Goal: Task Accomplishment & Management: Complete application form

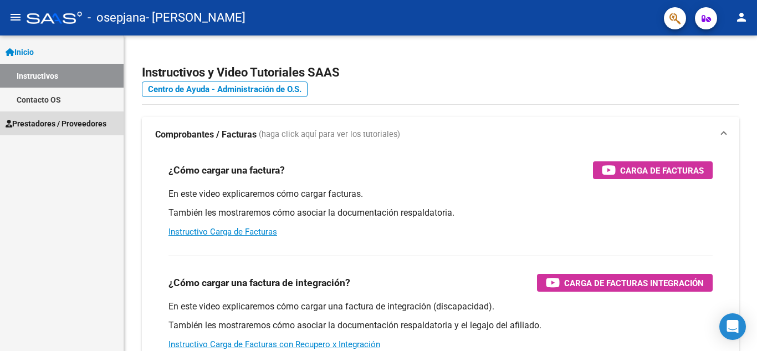
click at [50, 123] on span "Prestadores / Proveedores" at bounding box center [56, 123] width 101 height 12
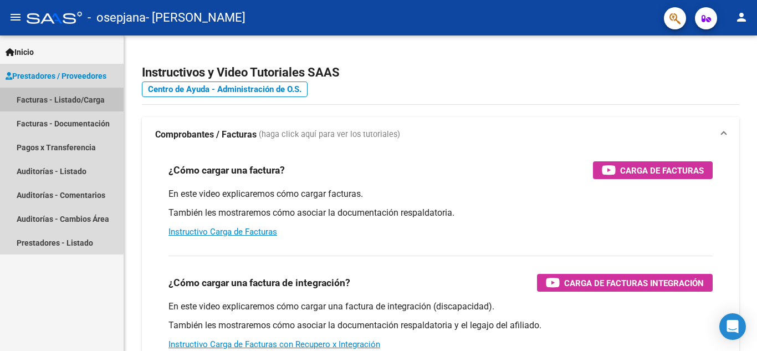
click at [62, 98] on link "Facturas - Listado/Carga" at bounding box center [62, 100] width 124 height 24
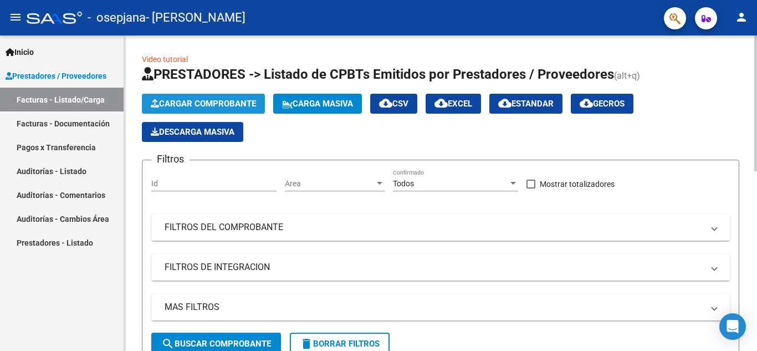
click at [198, 99] on span "Cargar Comprobante" at bounding box center [203, 104] width 105 height 10
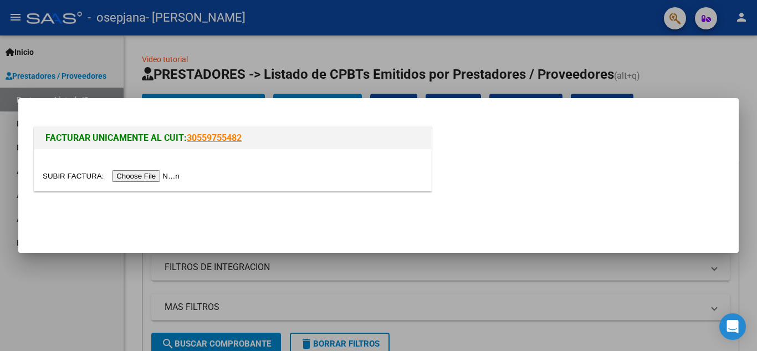
click at [162, 180] on input "file" at bounding box center [113, 176] width 140 height 12
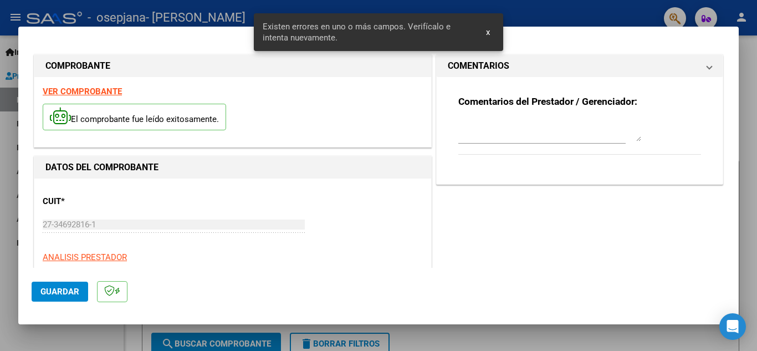
scroll to position [272, 0]
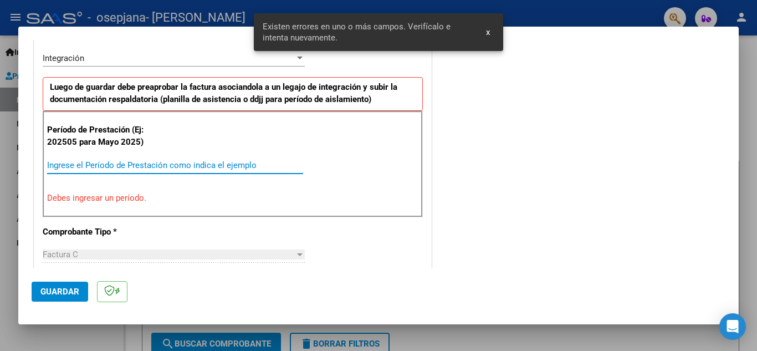
click at [113, 165] on input "Ingrese el Período de Prestación como indica el ejemplo" at bounding box center [175, 165] width 256 height 10
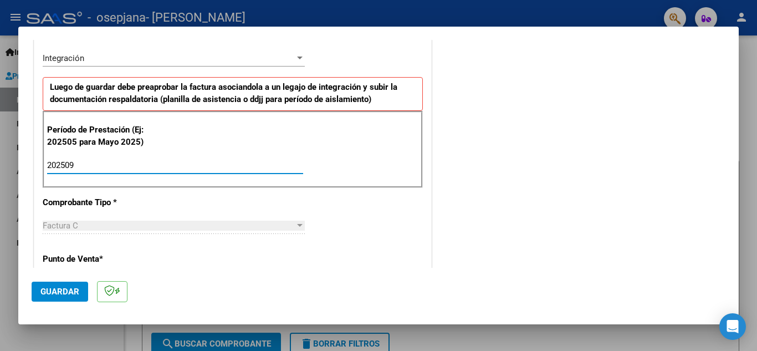
type input "202509"
click at [65, 295] on span "Guardar" at bounding box center [59, 292] width 39 height 10
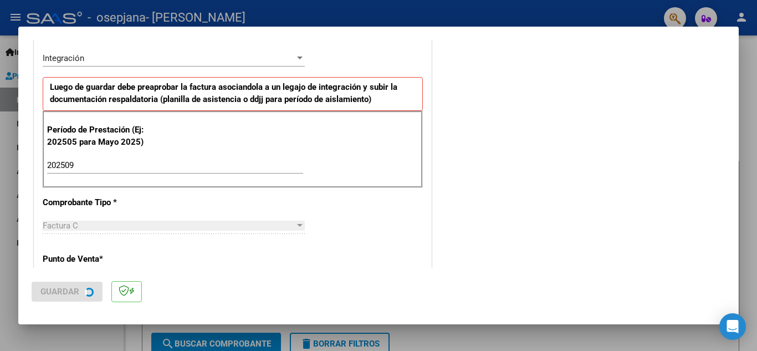
scroll to position [0, 0]
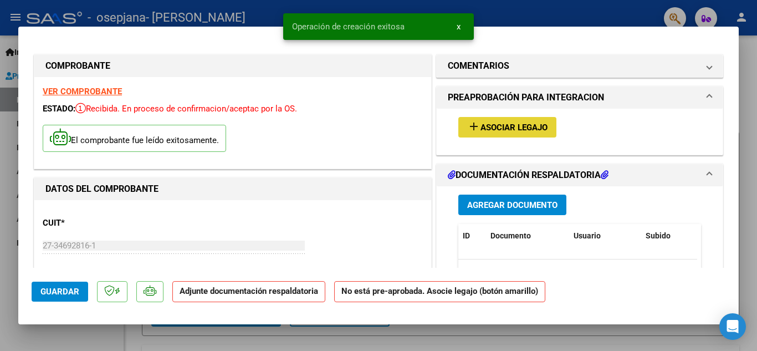
click at [520, 130] on span "Asociar Legajo" at bounding box center [514, 127] width 67 height 10
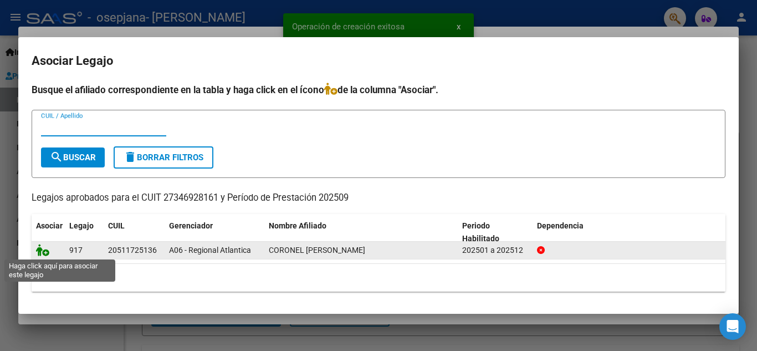
click at [48, 253] on icon at bounding box center [42, 250] width 13 height 12
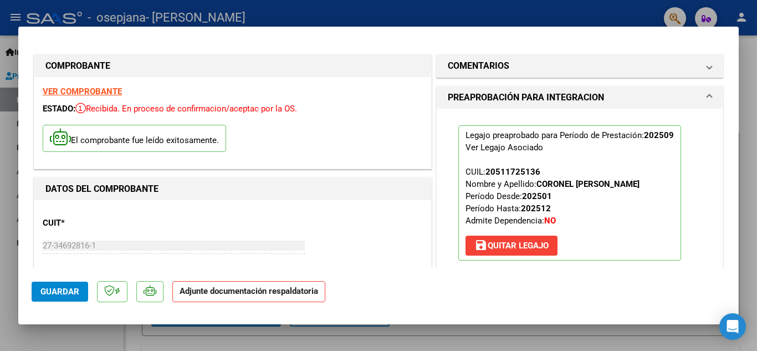
scroll to position [199, 0]
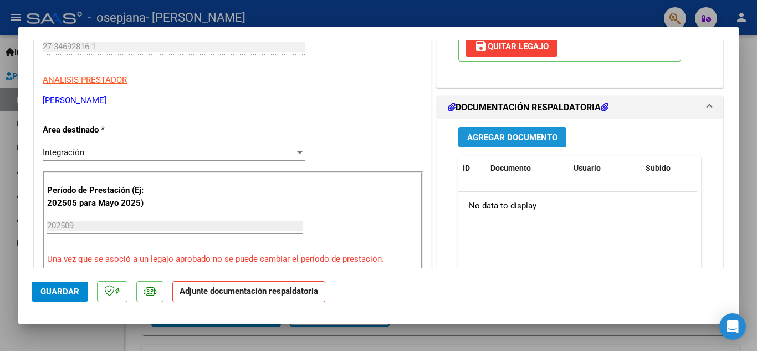
click at [482, 135] on span "Agregar Documento" at bounding box center [512, 137] width 90 height 10
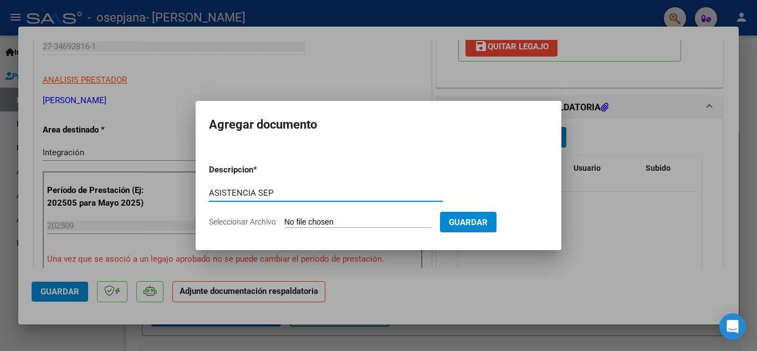
type input "ASISTENCIA SEP"
click at [415, 222] on input "Seleccionar Archivo" at bounding box center [357, 222] width 147 height 11
type input "C:\fakepath\SCAN_20251012_233123531.pdf"
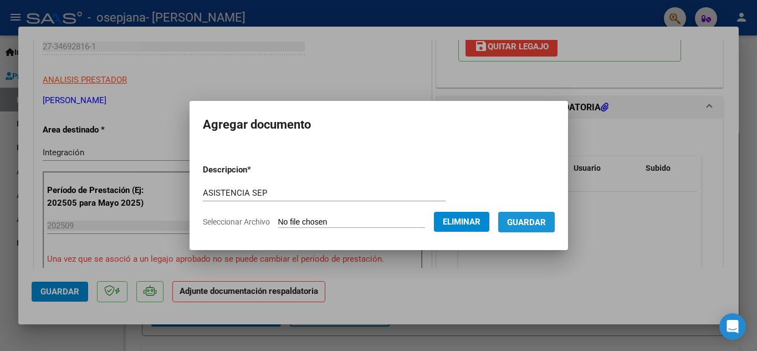
click at [534, 222] on span "Guardar" at bounding box center [526, 222] width 39 height 10
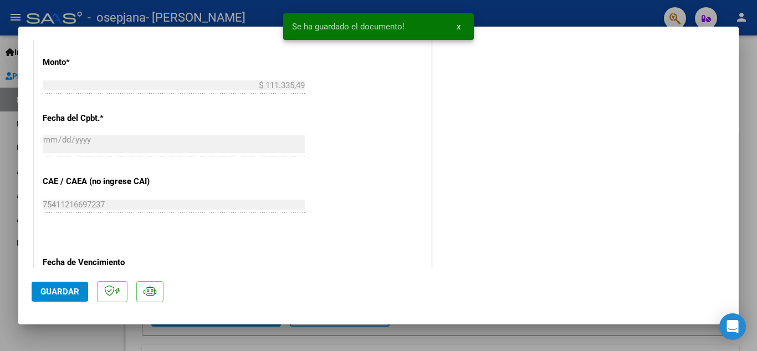
scroll to position [764, 0]
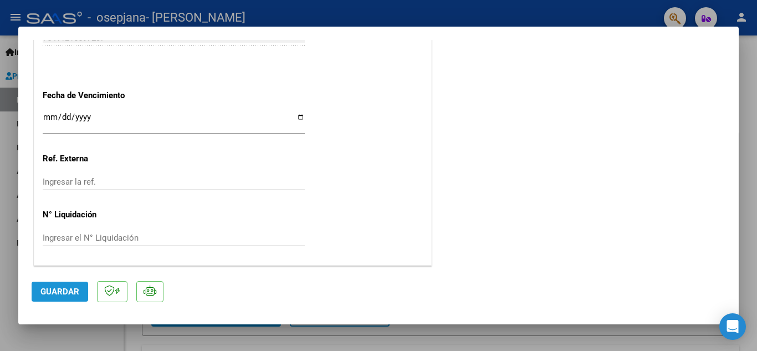
click at [58, 291] on span "Guardar" at bounding box center [59, 292] width 39 height 10
click at [487, 14] on div at bounding box center [378, 175] width 757 height 351
type input "$ 0,00"
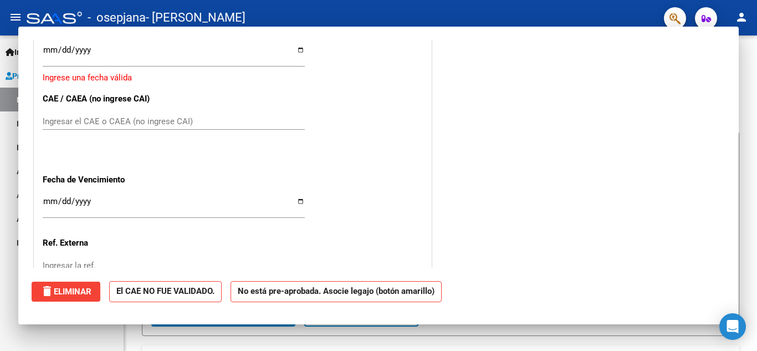
scroll to position [0, 0]
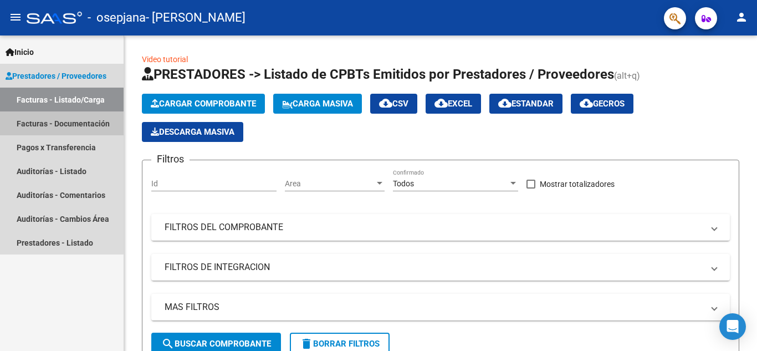
click at [46, 124] on link "Facturas - Documentación" at bounding box center [62, 123] width 124 height 24
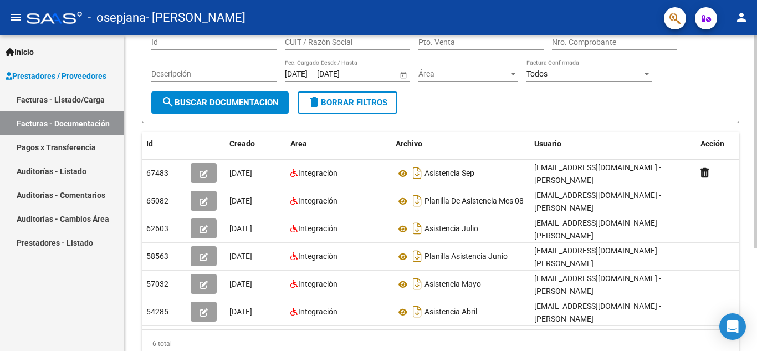
scroll to position [106, 0]
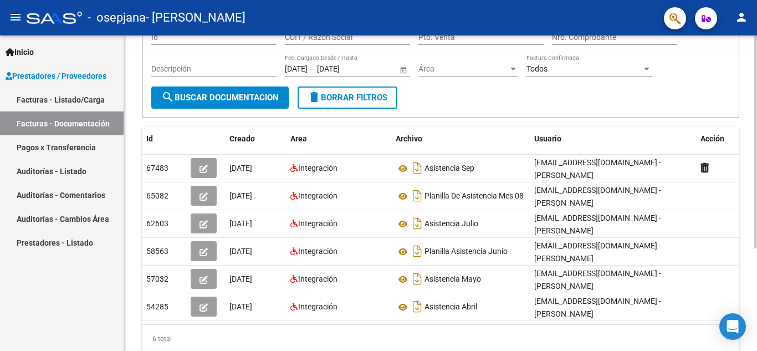
click at [757, 191] on div at bounding box center [755, 217] width 3 height 213
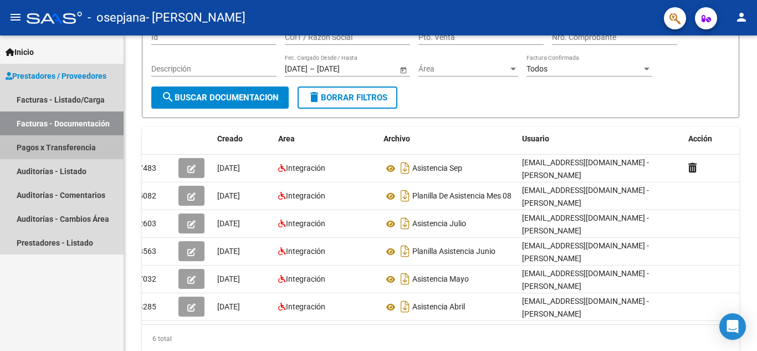
click at [50, 146] on link "Pagos x Transferencia" at bounding box center [62, 147] width 124 height 24
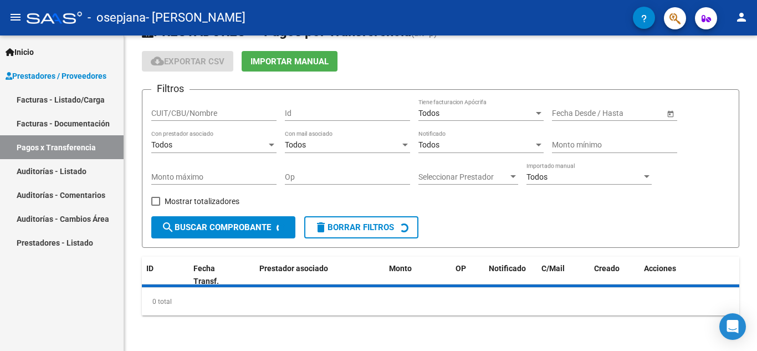
scroll to position [55, 0]
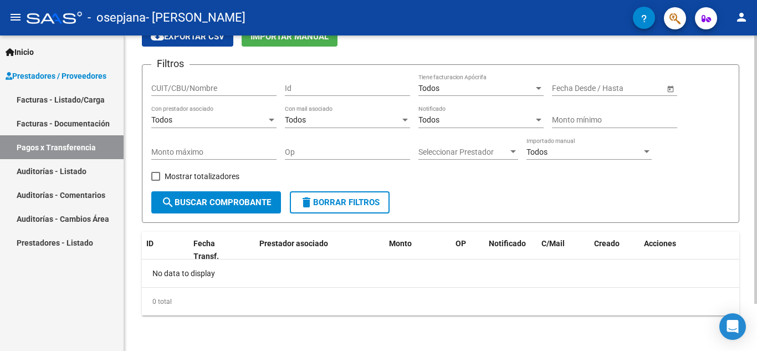
click at [749, 136] on div "PRESTADORES -> Pagos por Transferencia (alt+p) cloud_download Exportar CSV Impo…" at bounding box center [442, 165] width 636 height 371
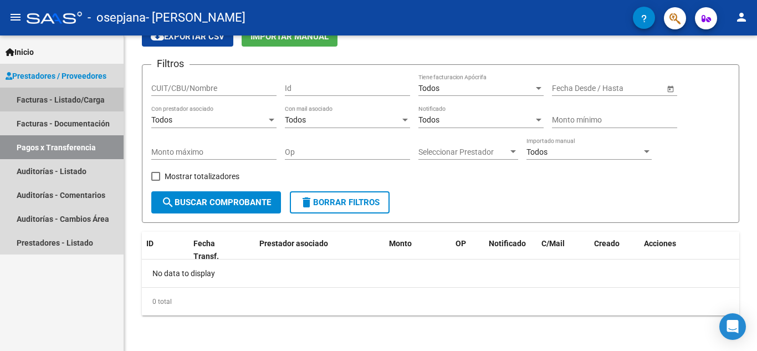
click at [54, 99] on link "Facturas - Listado/Carga" at bounding box center [62, 100] width 124 height 24
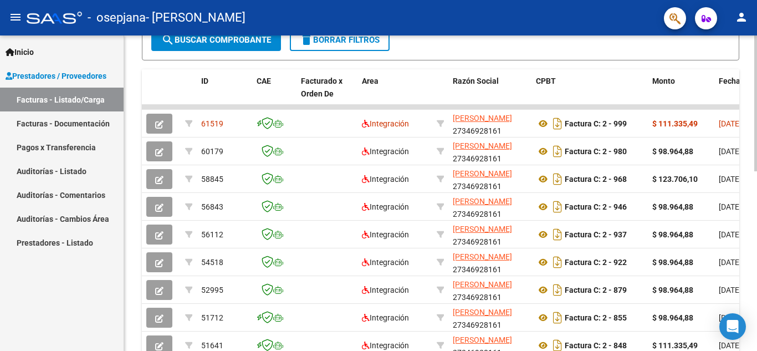
scroll to position [318, 0]
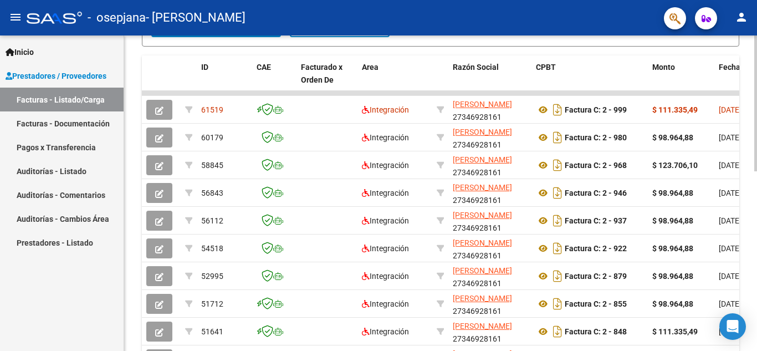
click at [757, 234] on div at bounding box center [755, 244] width 3 height 136
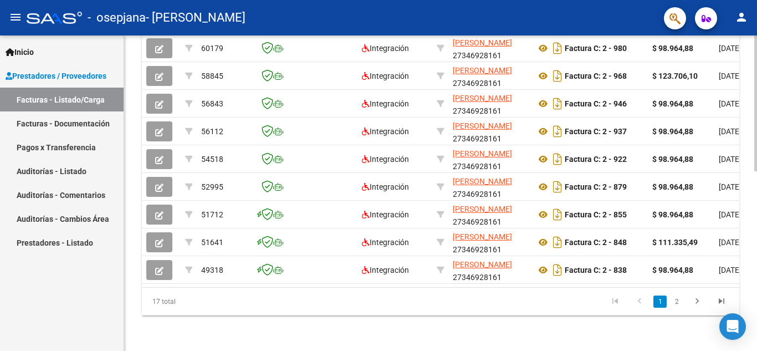
click at [757, 241] on div at bounding box center [755, 283] width 3 height 136
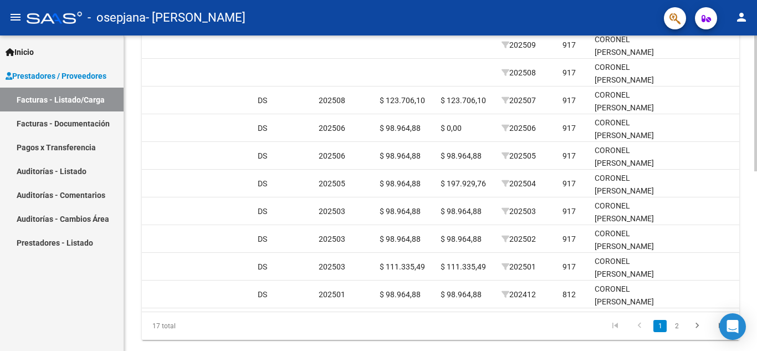
scroll to position [386, 0]
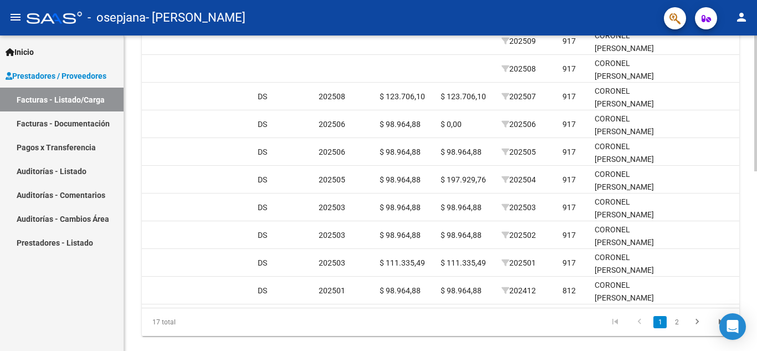
click at [757, 213] on div at bounding box center [755, 274] width 3 height 136
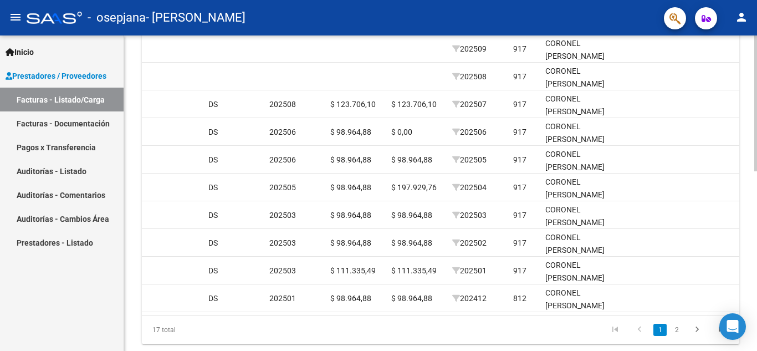
scroll to position [380, 0]
click at [757, 227] on div at bounding box center [755, 271] width 3 height 136
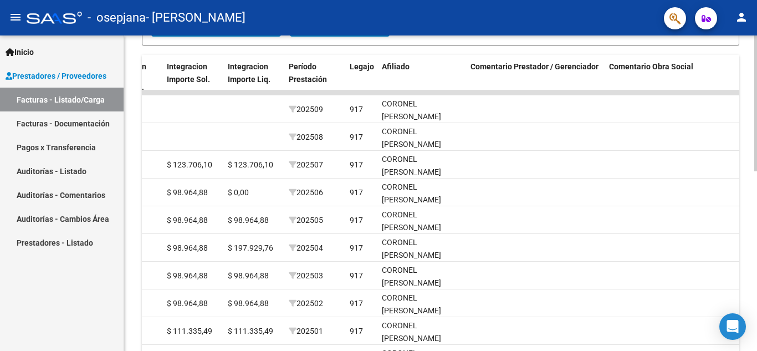
scroll to position [314, 0]
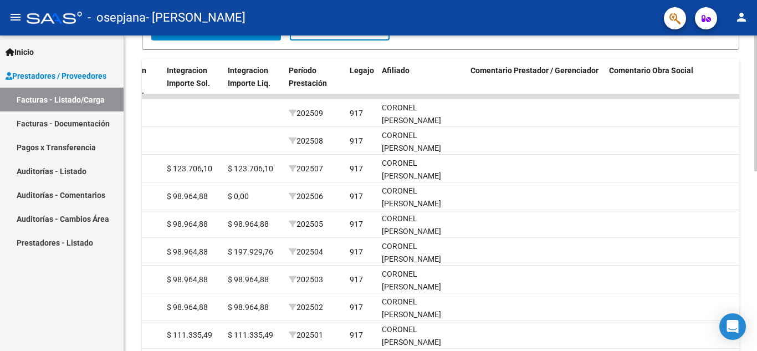
click at [757, 211] on div at bounding box center [755, 242] width 3 height 136
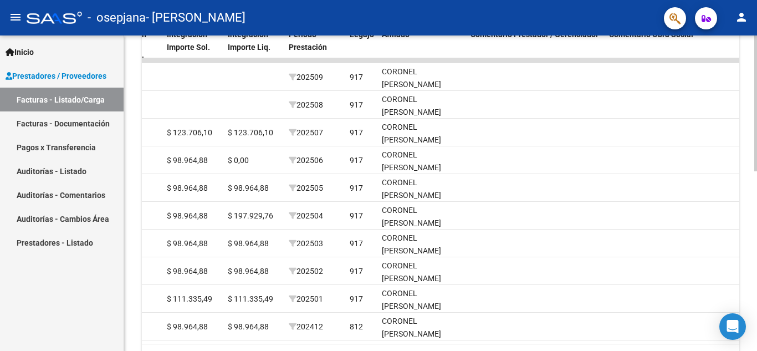
scroll to position [377, 0]
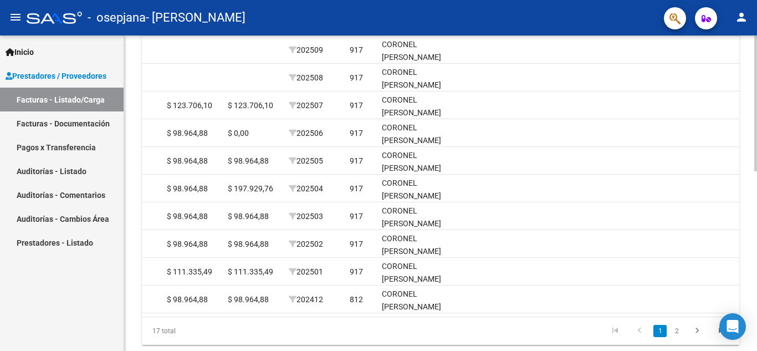
click at [756, 242] on div at bounding box center [755, 270] width 3 height 136
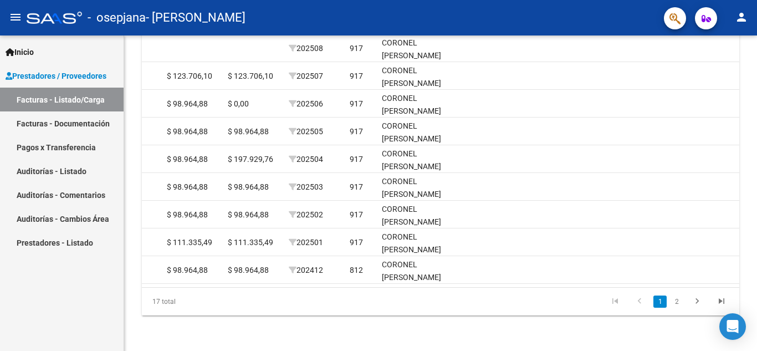
drag, startPoint x: 536, startPoint y: 316, endPoint x: 494, endPoint y: 354, distance: 57.3
click at [494, 350] on html "menu - osepjana - [PERSON_NAME] person Inicio Instructivos Contacto OS Prestado…" at bounding box center [378, 175] width 757 height 351
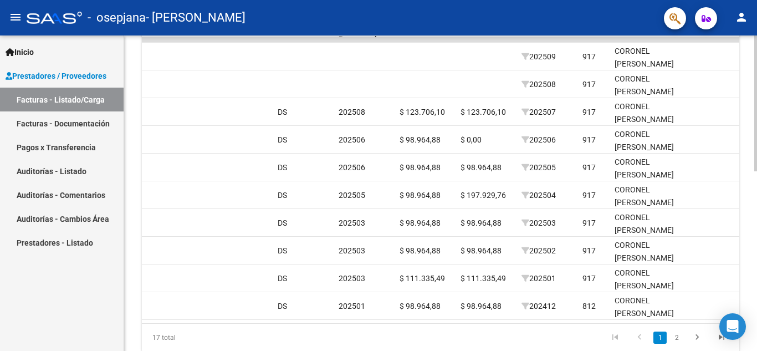
scroll to position [376, 0]
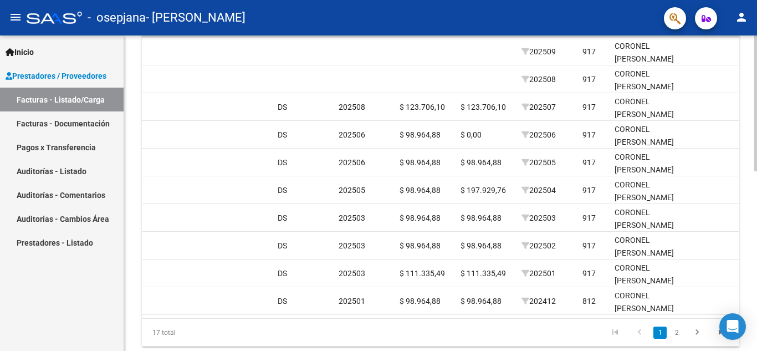
click at [757, 242] on div at bounding box center [755, 269] width 3 height 136
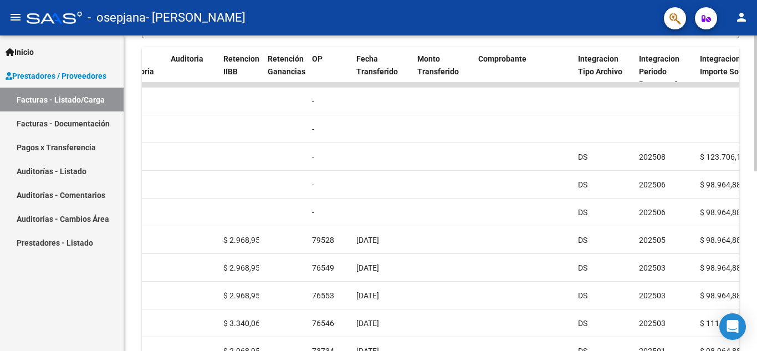
scroll to position [315, 0]
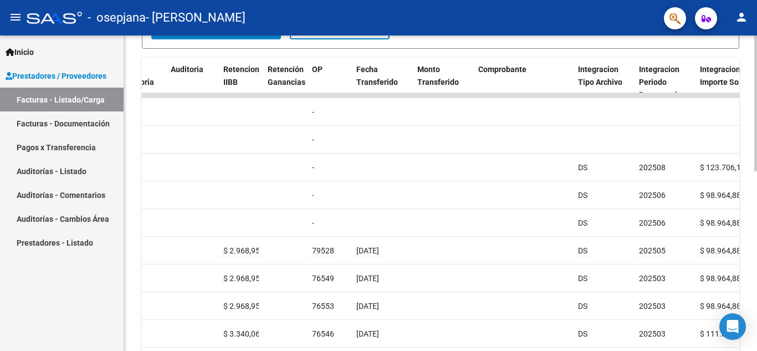
click at [757, 224] on div at bounding box center [755, 243] width 3 height 136
